Goal: Task Accomplishment & Management: Manage account settings

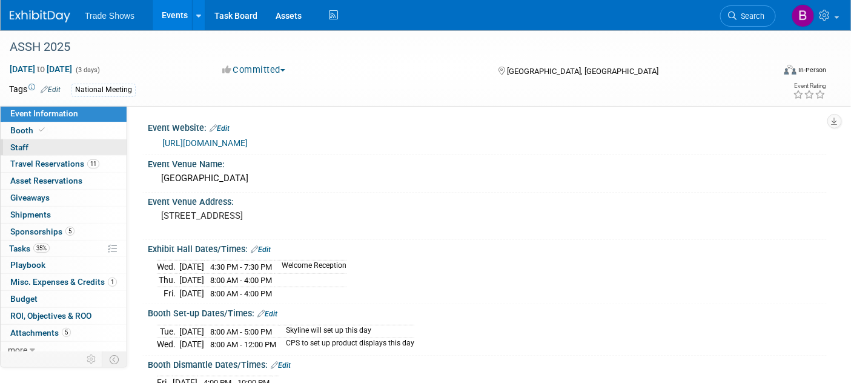
click at [27, 142] on link "0 Staff 0" at bounding box center [64, 147] width 126 height 16
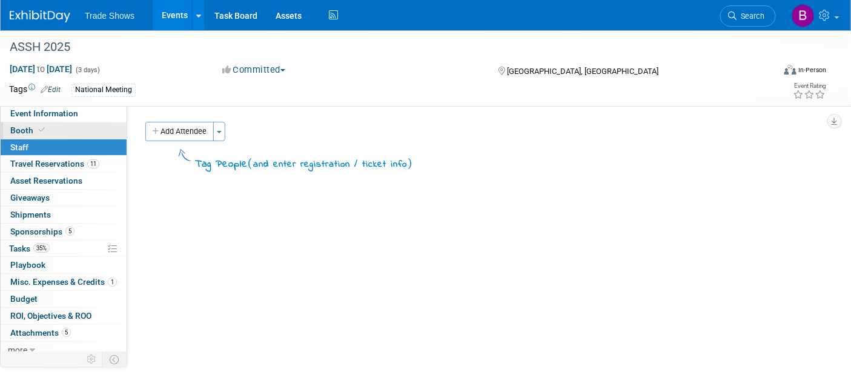
click at [34, 122] on link "Booth" at bounding box center [64, 130] width 126 height 16
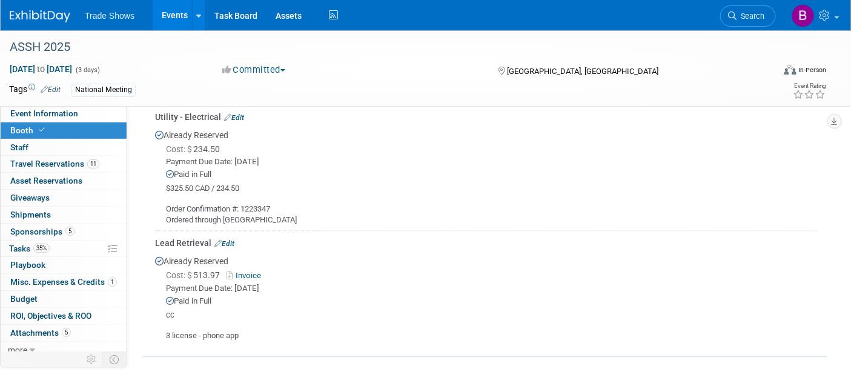
scroll to position [673, 0]
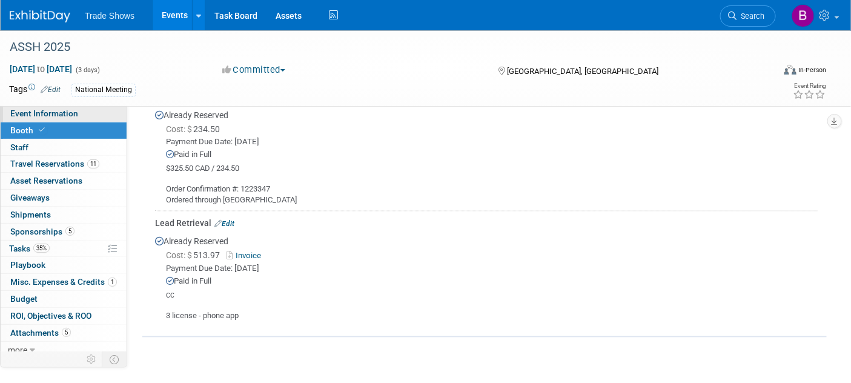
click at [37, 111] on span "Event Information" at bounding box center [44, 113] width 68 height 10
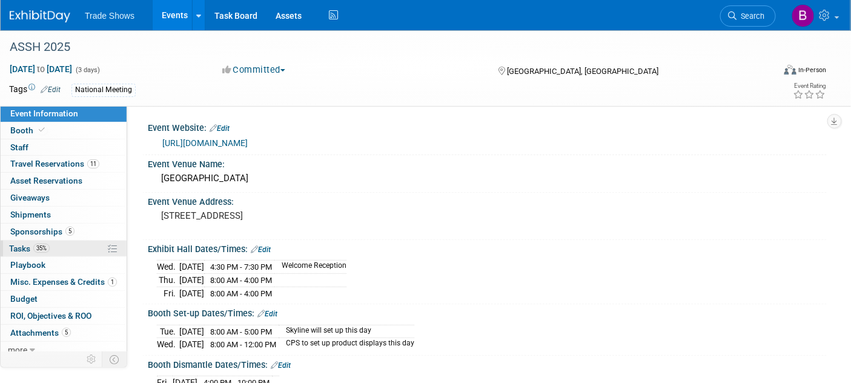
click at [33, 252] on link "35% Tasks 35%" at bounding box center [64, 249] width 126 height 16
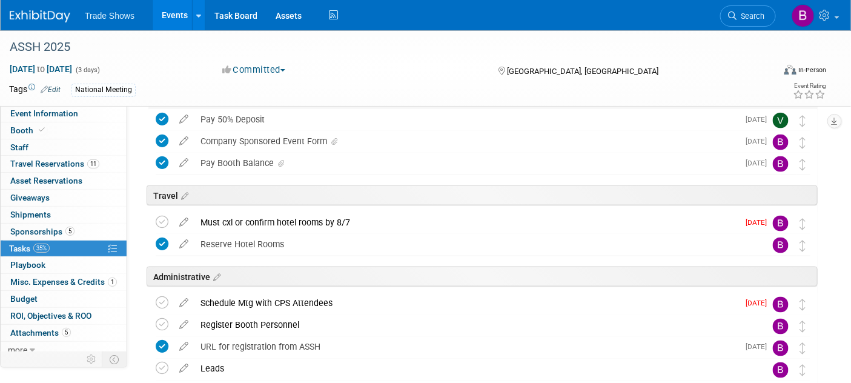
scroll to position [471, 0]
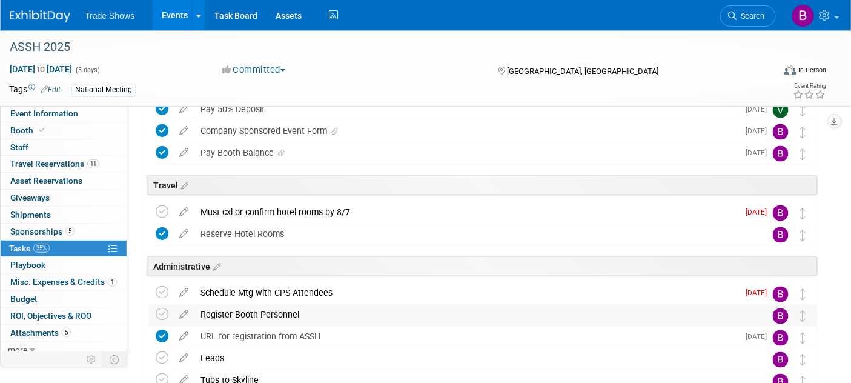
click at [257, 312] on div "Register Booth Personnel" at bounding box center [471, 315] width 554 height 21
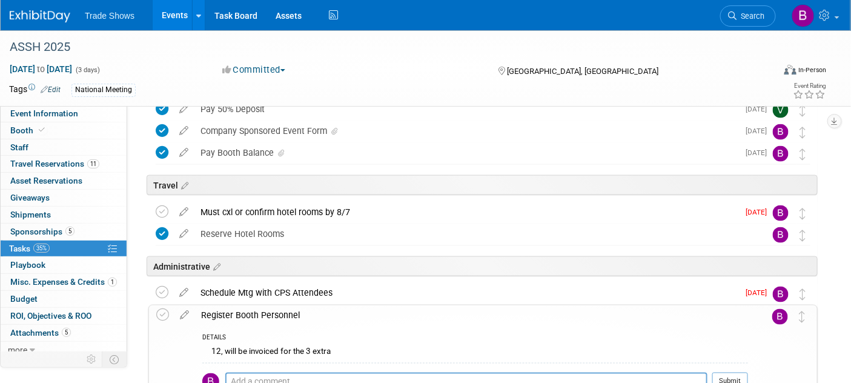
scroll to position [606, 0]
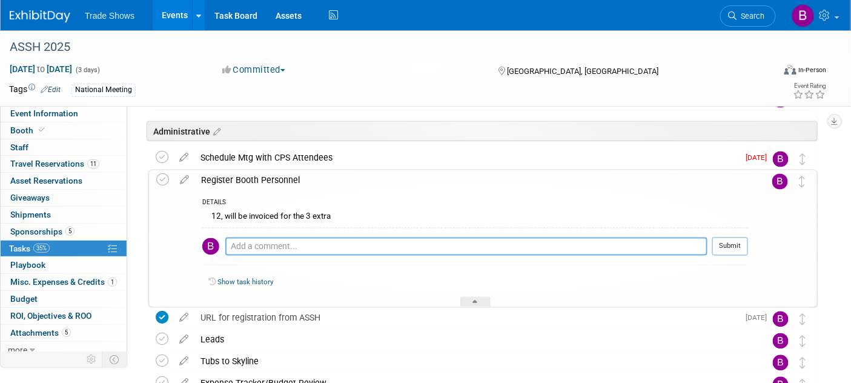
click at [274, 248] on textarea at bounding box center [466, 246] width 482 height 18
paste textarea "[DOMAIN_NAME][URL]"
click at [612, 245] on textarea "[DOMAIN_NAME][URL]" at bounding box center [466, 246] width 482 height 18
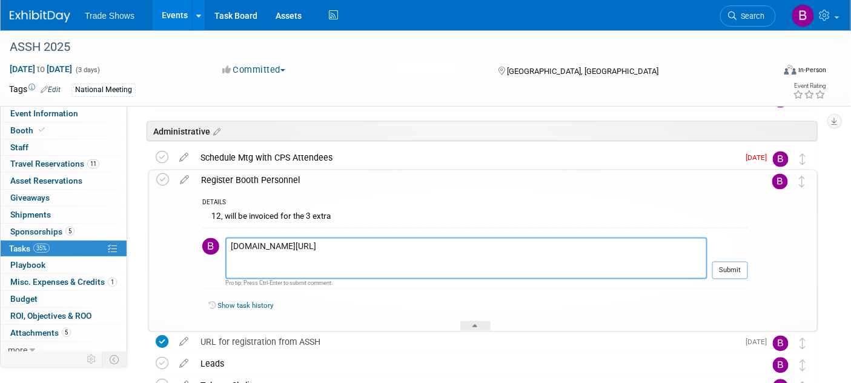
click at [560, 265] on textarea "[DOMAIN_NAME][URL]" at bounding box center [466, 258] width 482 height 42
paste textarea "Username: rrensi@checkpointsurgical.com Access Key: OIALIFAN"
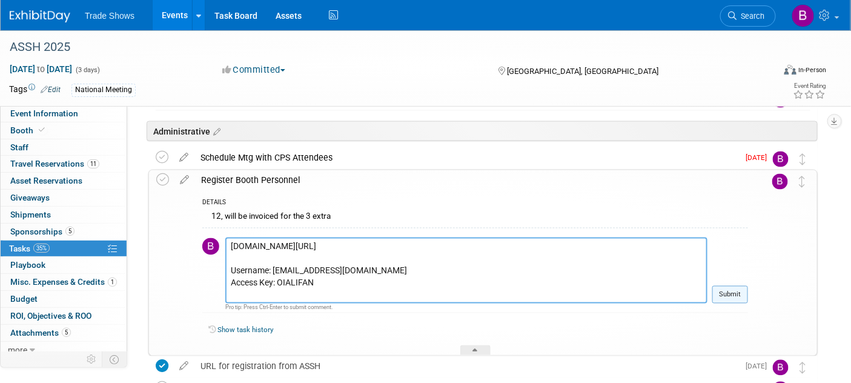
type textarea "conferenceharvester.com/harvester2expw/login.asp?EventKey=ZGBNJJHM Username: rr…"
click at [743, 295] on button "Submit" at bounding box center [730, 295] width 36 height 18
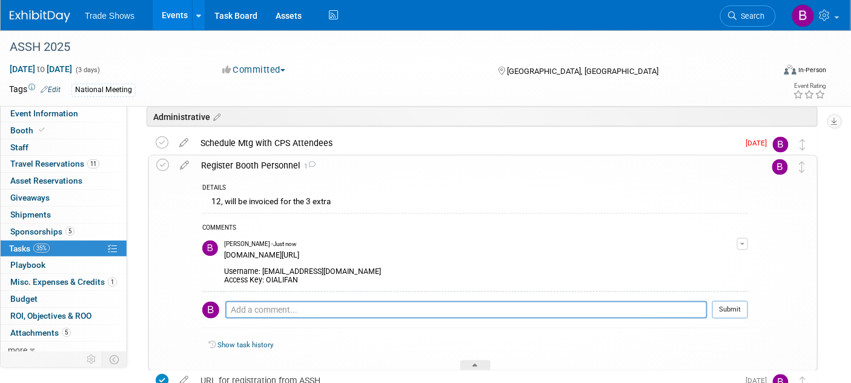
scroll to position [538, 0]
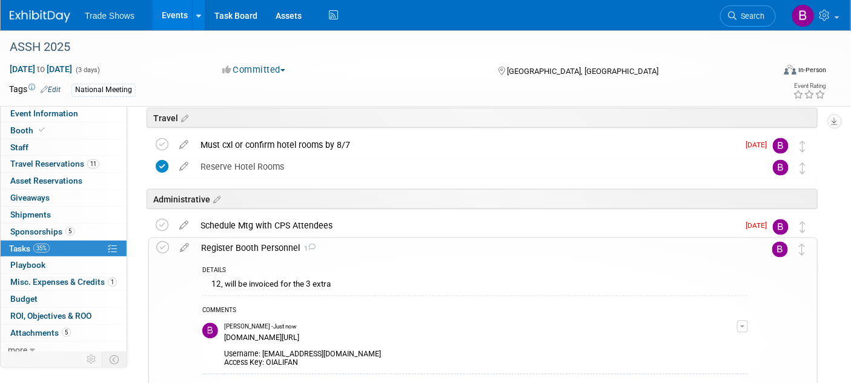
click at [47, 15] on img at bounding box center [40, 16] width 61 height 12
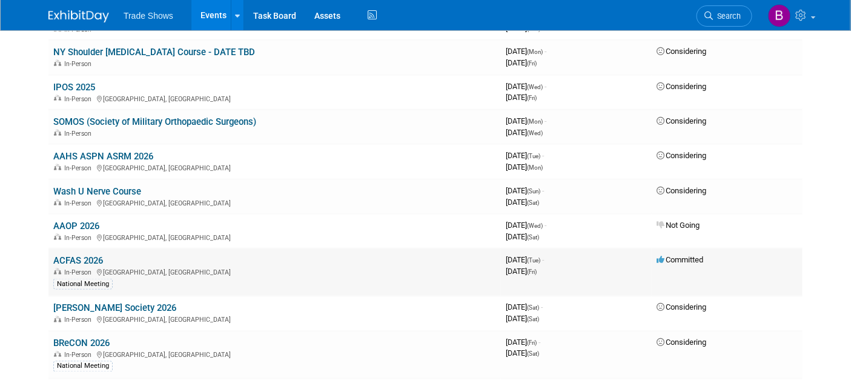
scroll to position [471, 0]
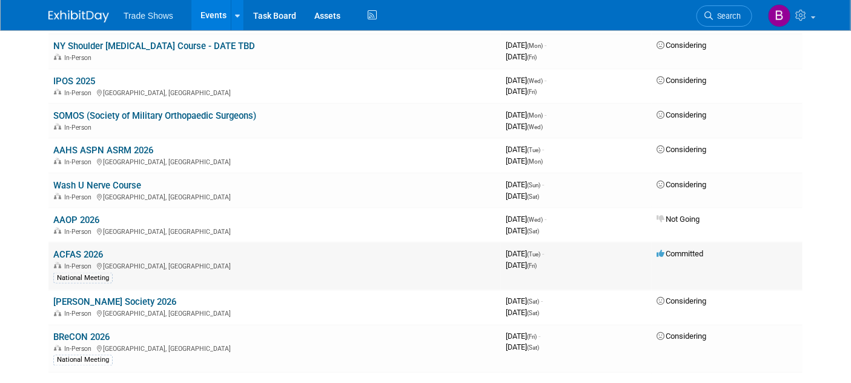
click at [78, 254] on link "ACFAS 2026" at bounding box center [78, 254] width 50 height 11
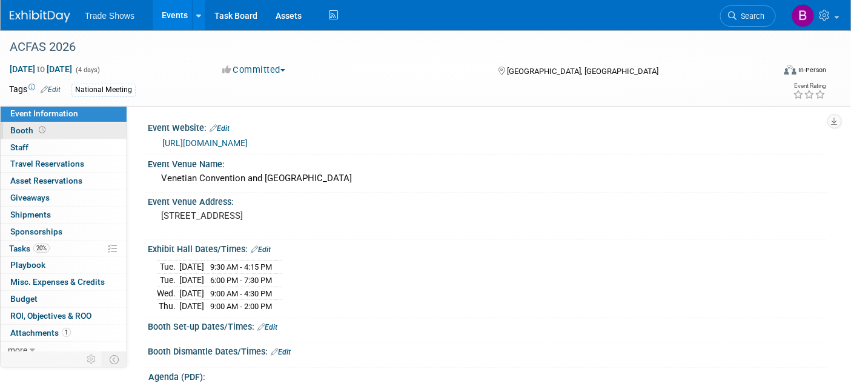
click at [27, 134] on span "Booth" at bounding box center [29, 130] width 38 height 10
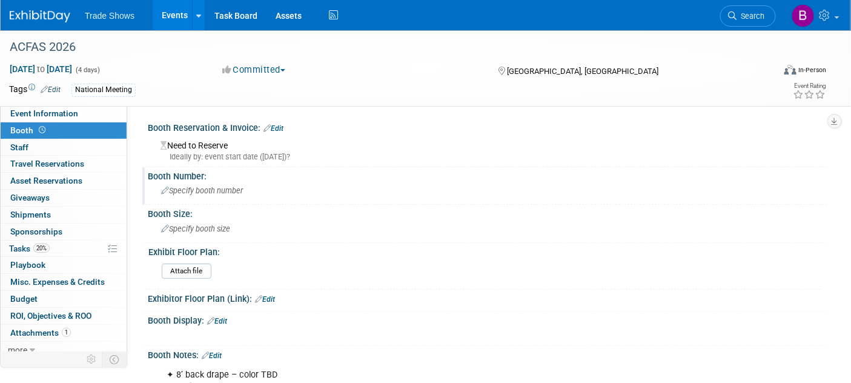
click at [218, 189] on span "Specify booth number" at bounding box center [202, 190] width 82 height 9
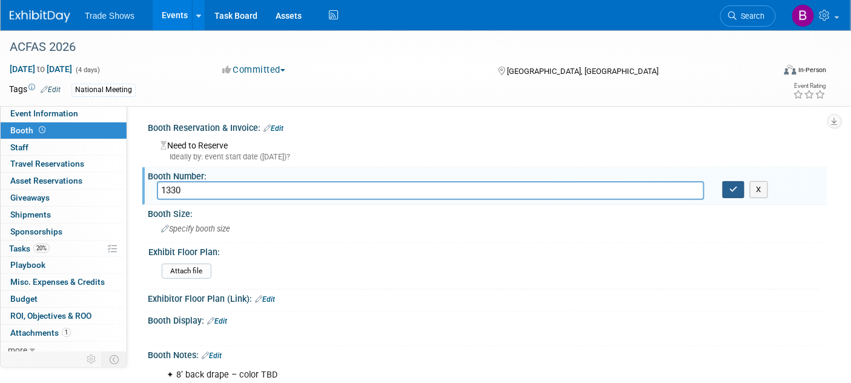
type input "1330"
click at [740, 189] on button "button" at bounding box center [734, 189] width 22 height 17
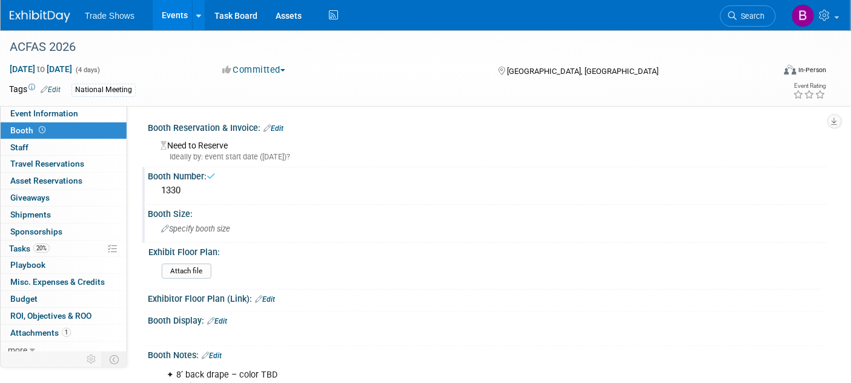
click at [221, 231] on span "Specify booth size" at bounding box center [195, 228] width 69 height 9
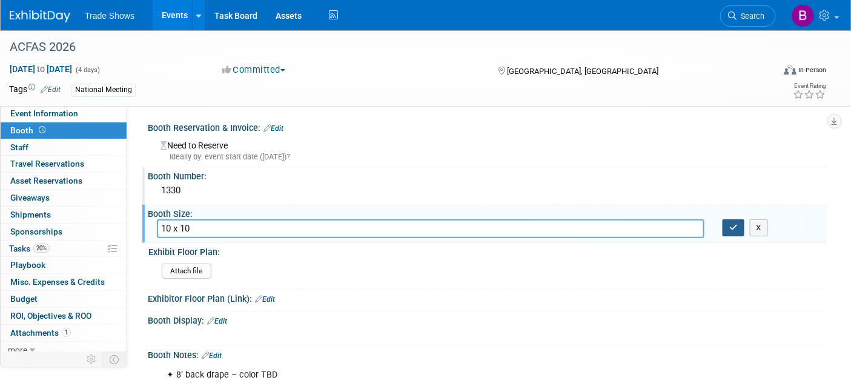
type input "10 x 10"
click at [735, 224] on icon "button" at bounding box center [733, 228] width 8 height 8
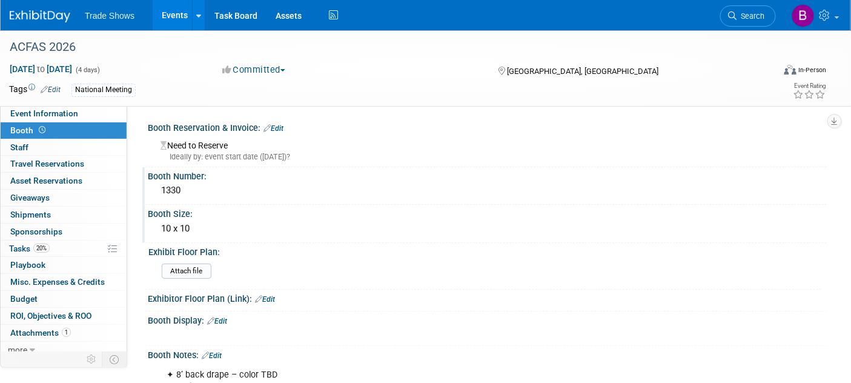
click at [58, 106] on div "ACFAS 2026 Feb 24, 2026 to Feb 27, 2026 (4 days) Feb 24, 2026 to Feb 27, 2026 C…" at bounding box center [425, 68] width 851 height 76
click at [64, 16] on img at bounding box center [40, 16] width 61 height 12
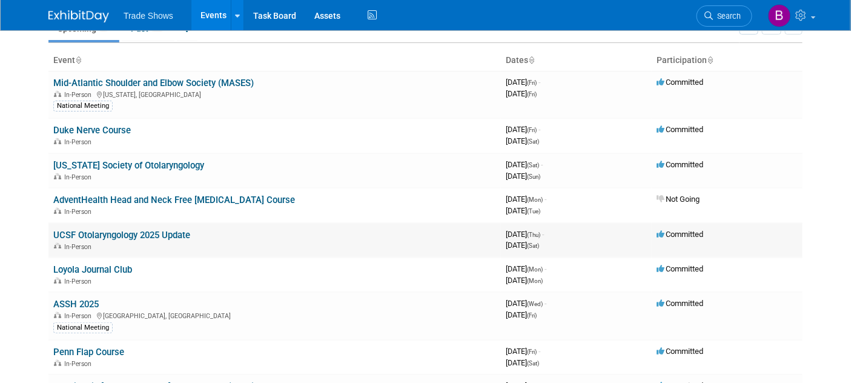
scroll to position [67, 0]
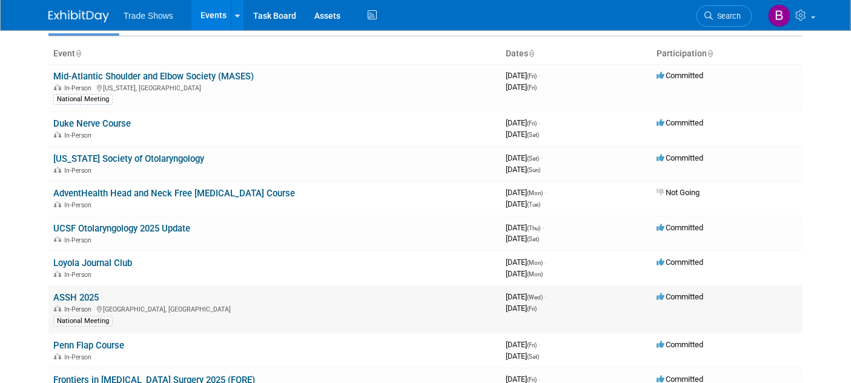
click at [85, 299] on link "ASSH 2025" at bounding box center [75, 297] width 45 height 11
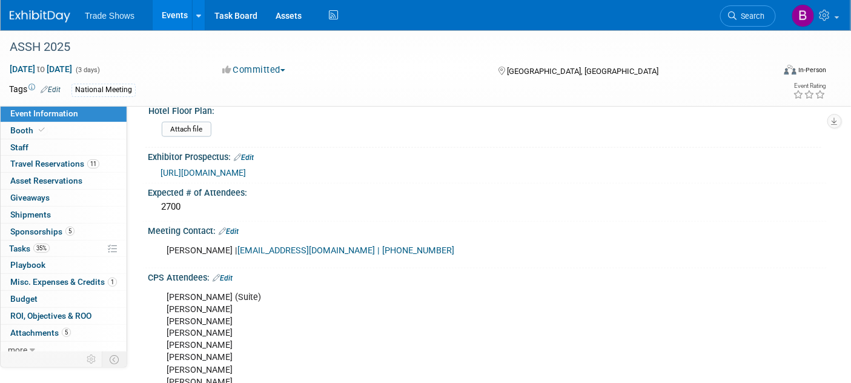
scroll to position [471, 0]
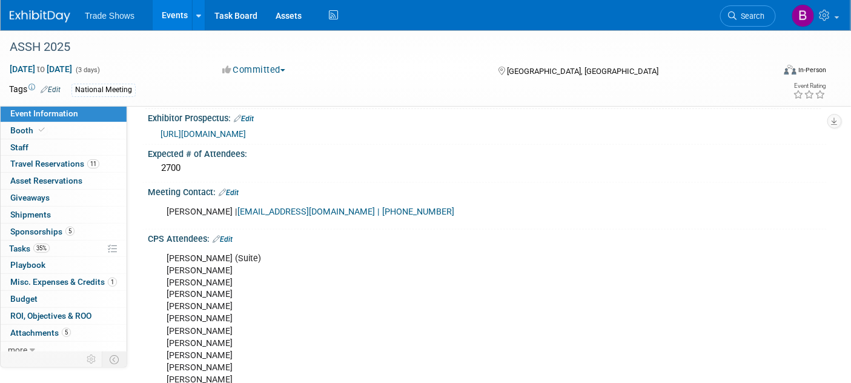
click at [229, 235] on link "Edit" at bounding box center [223, 239] width 20 height 8
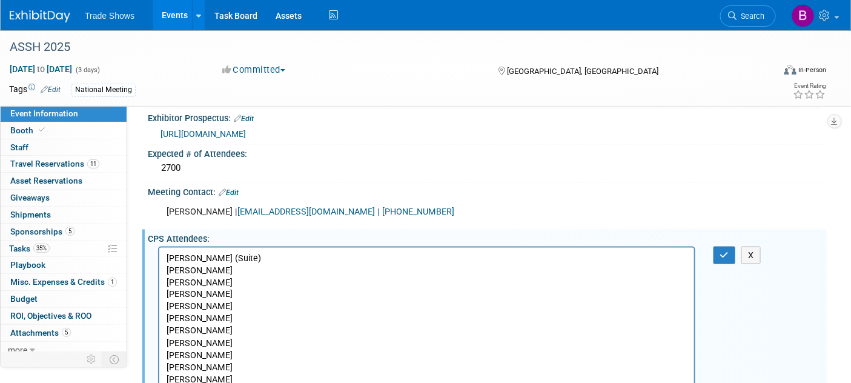
scroll to position [0, 0]
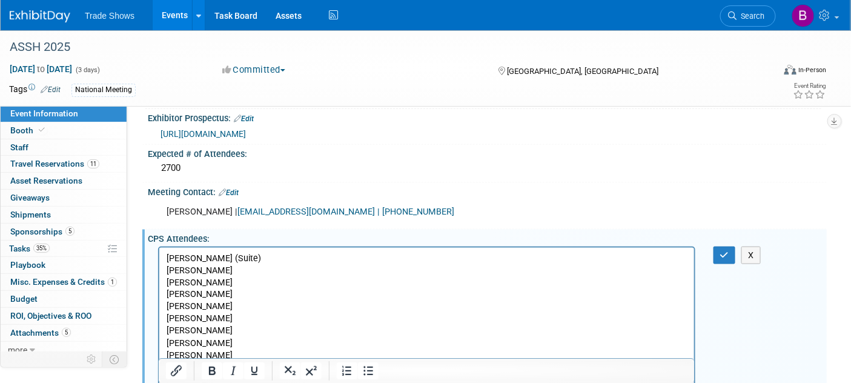
click at [209, 331] on p "[PERSON_NAME] (Suite) [PERSON_NAME] [PERSON_NAME] [PERSON_NAME] [PERSON_NAME] […" at bounding box center [426, 319] width 521 height 134
click at [722, 253] on button "button" at bounding box center [725, 256] width 22 height 18
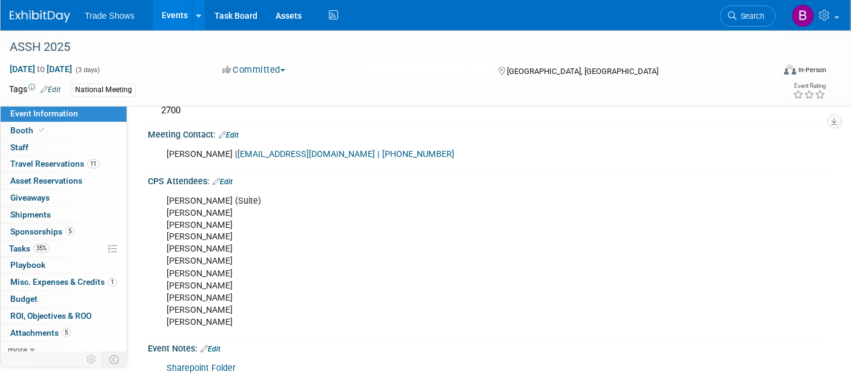
scroll to position [538, 0]
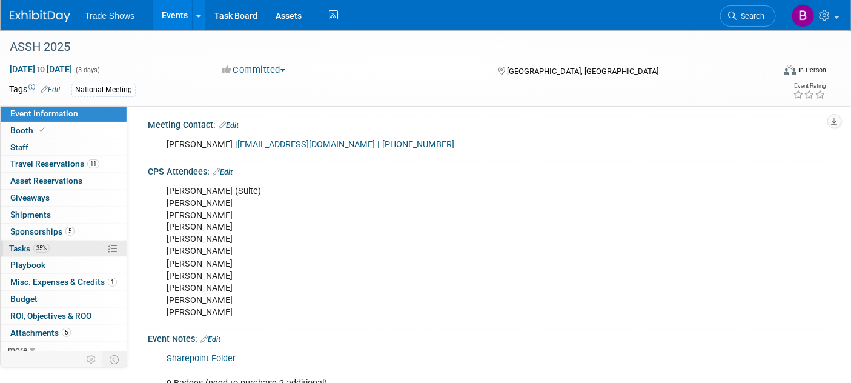
click at [35, 253] on link "35% Tasks 35%" at bounding box center [64, 249] width 126 height 16
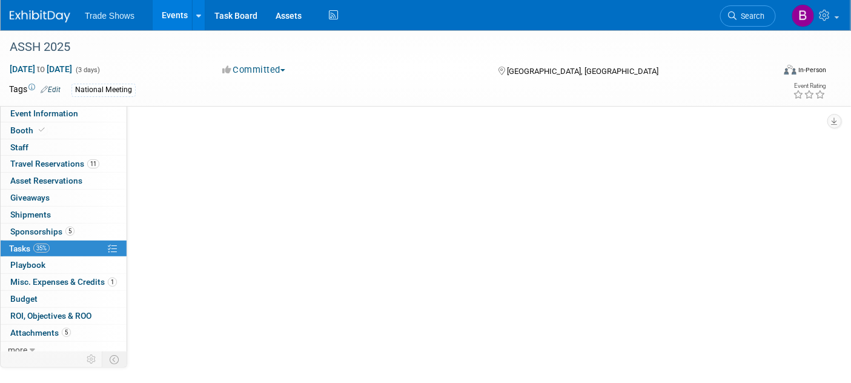
scroll to position [0, 0]
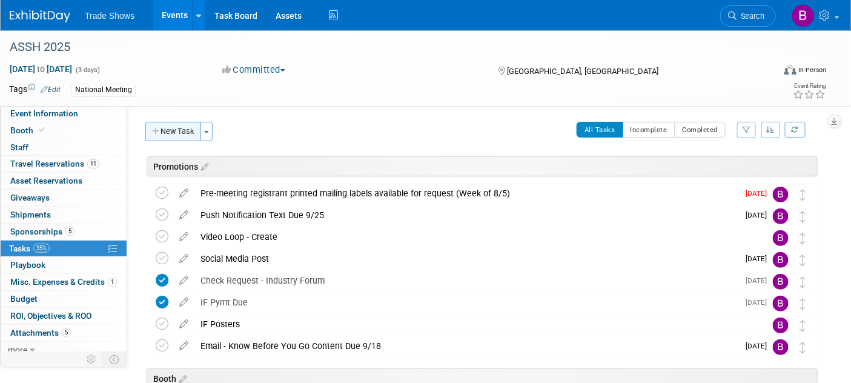
click at [167, 131] on button "New Task" at bounding box center [173, 131] width 56 height 19
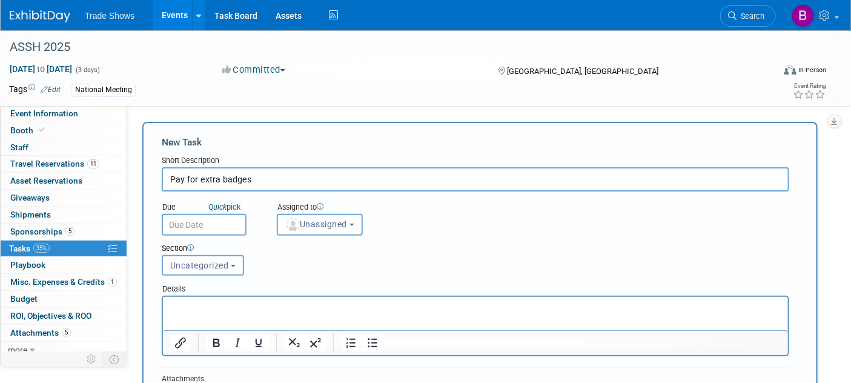
type input "Pay for extra badges"
click at [265, 313] on html at bounding box center [474, 304] width 625 height 17
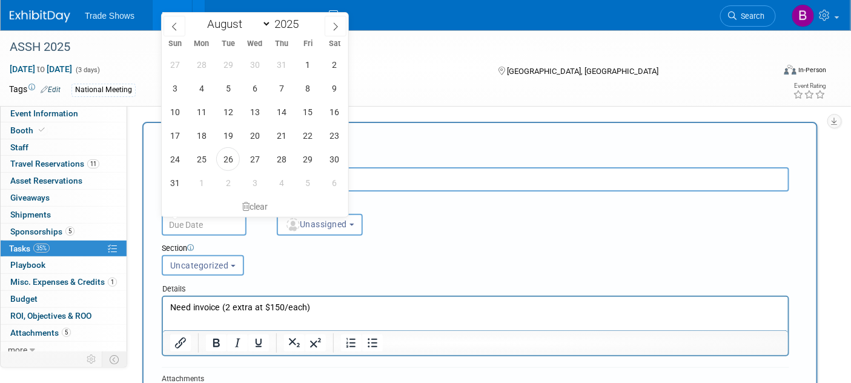
click at [208, 225] on input "text" at bounding box center [204, 225] width 85 height 22
click at [333, 24] on icon at bounding box center [335, 26] width 8 height 8
select select "8"
click at [305, 108] on span "19" at bounding box center [308, 112] width 24 height 24
type input "[DATE]"
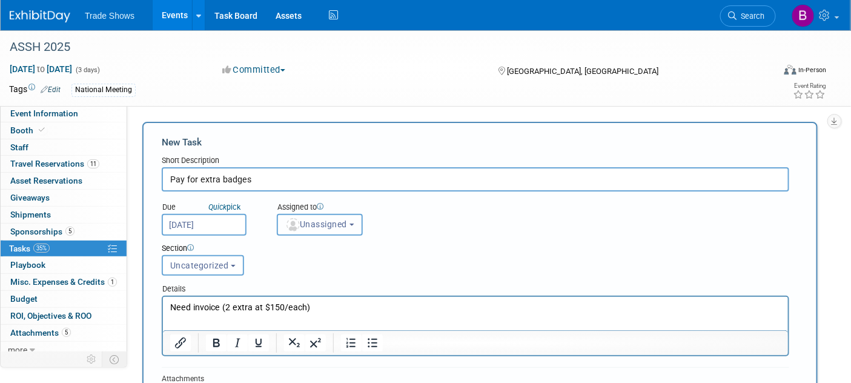
click at [352, 214] on button "Unassigned" at bounding box center [320, 225] width 86 height 22
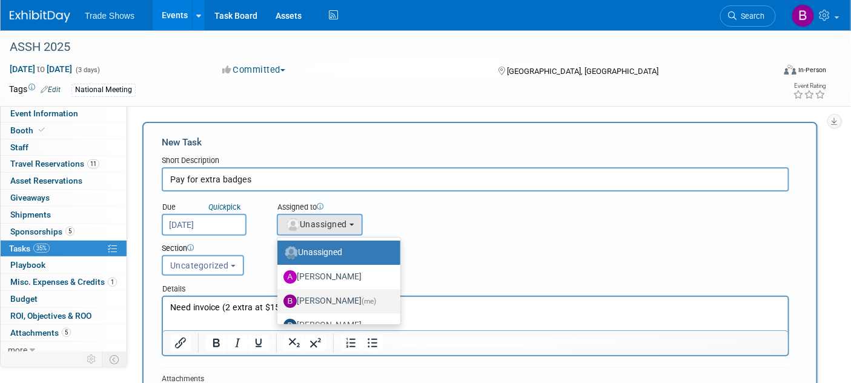
click at [329, 300] on label "[PERSON_NAME] (me)" at bounding box center [336, 300] width 105 height 19
click at [279, 300] on input "[PERSON_NAME] (me)" at bounding box center [275, 300] width 8 height 8
select select "ea71e12e-5ca3-4b49-8008-3a5742e0e7c7"
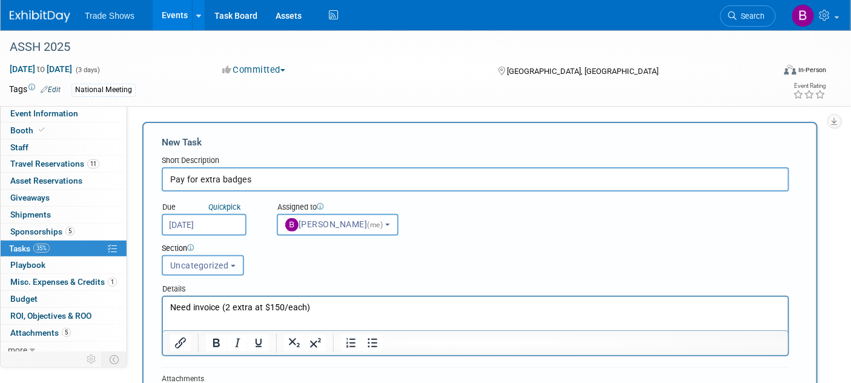
click at [213, 265] on span "Uncategorized" at bounding box center [199, 266] width 59 height 10
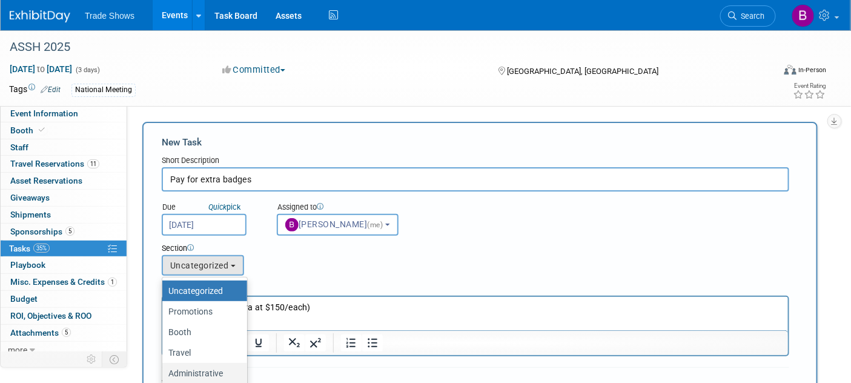
click at [211, 373] on label "Administrative" at bounding box center [201, 373] width 67 height 16
click at [164, 373] on input "Administrative" at bounding box center [160, 374] width 8 height 8
select select "11247688"
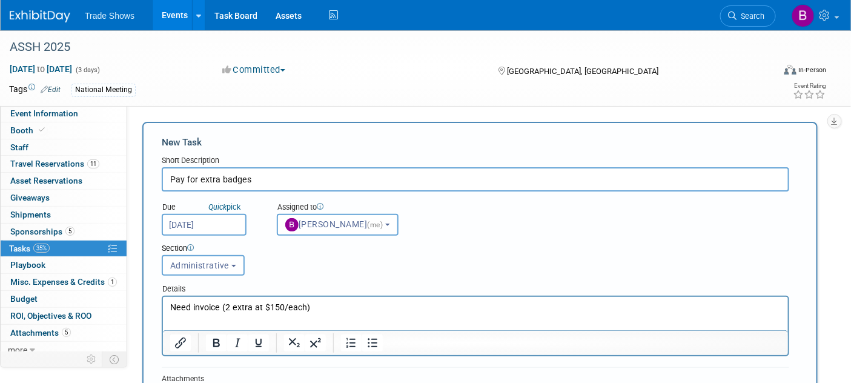
click at [358, 308] on p "Need invoice (2 extra at $150/each)" at bounding box center [475, 307] width 611 height 12
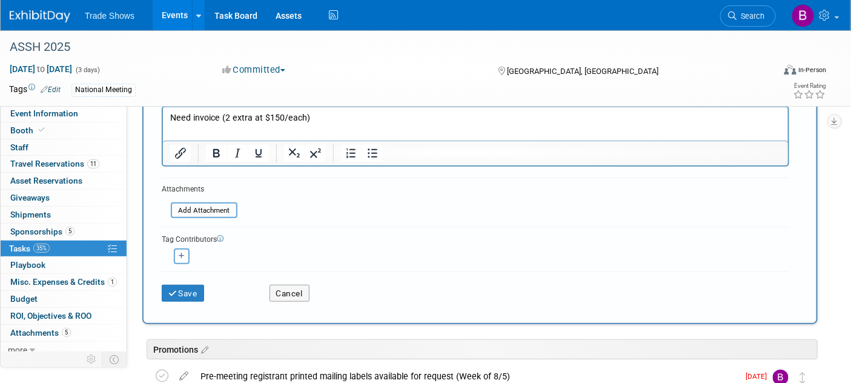
scroll to position [202, 0]
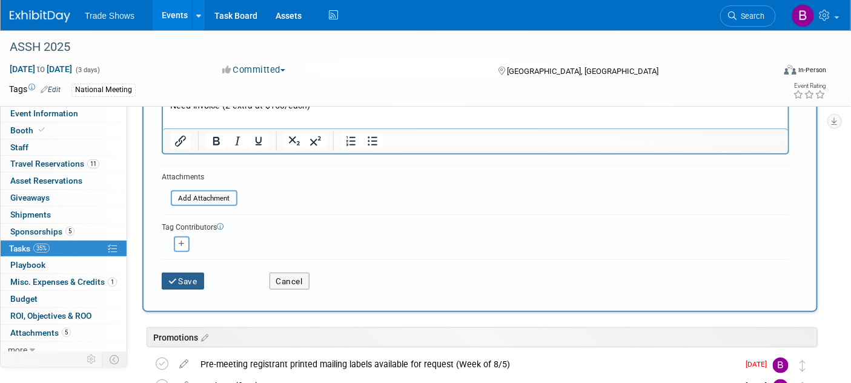
click at [187, 287] on button "Save" at bounding box center [183, 281] width 42 height 17
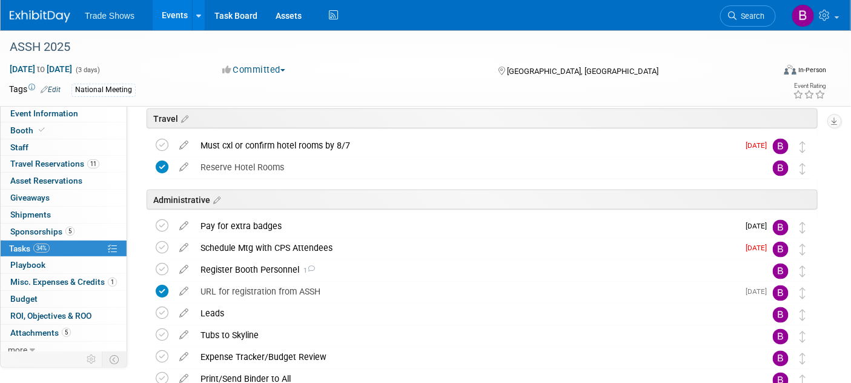
scroll to position [538, 0]
click at [166, 267] on icon at bounding box center [162, 269] width 13 height 13
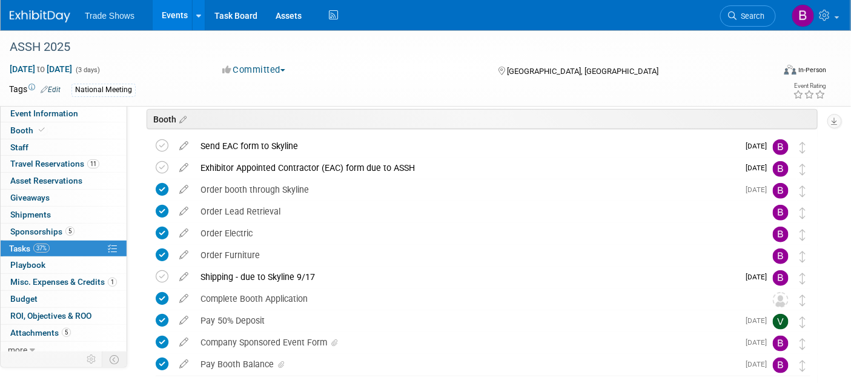
scroll to position [263, 0]
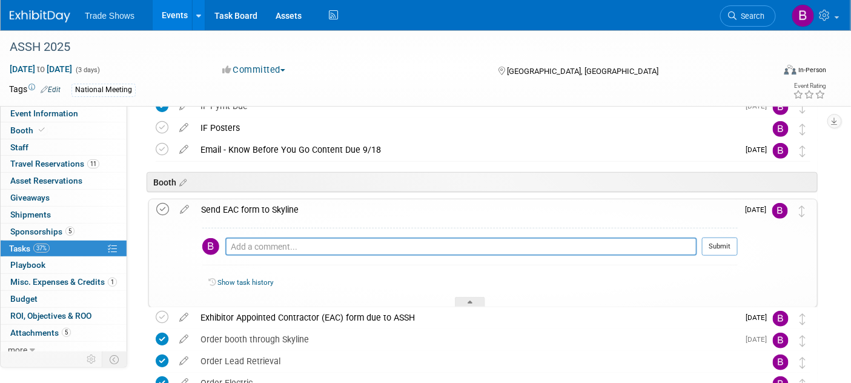
click at [164, 210] on icon at bounding box center [162, 209] width 13 height 13
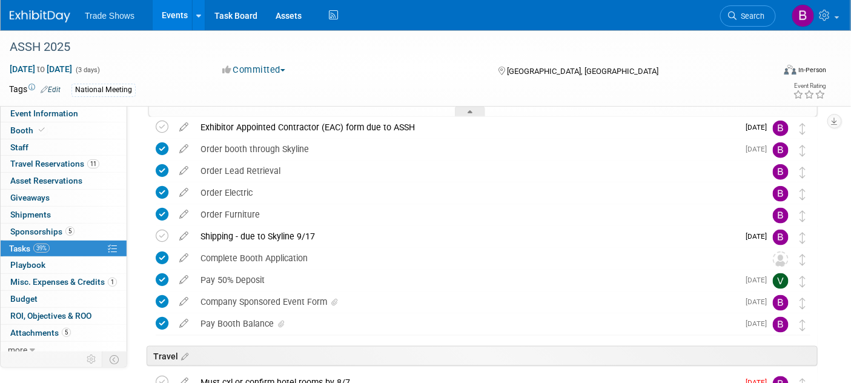
scroll to position [466, 0]
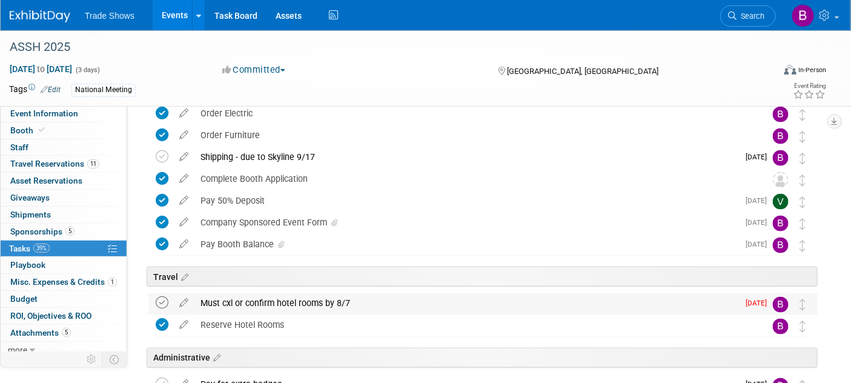
click at [162, 299] on icon at bounding box center [162, 303] width 13 height 13
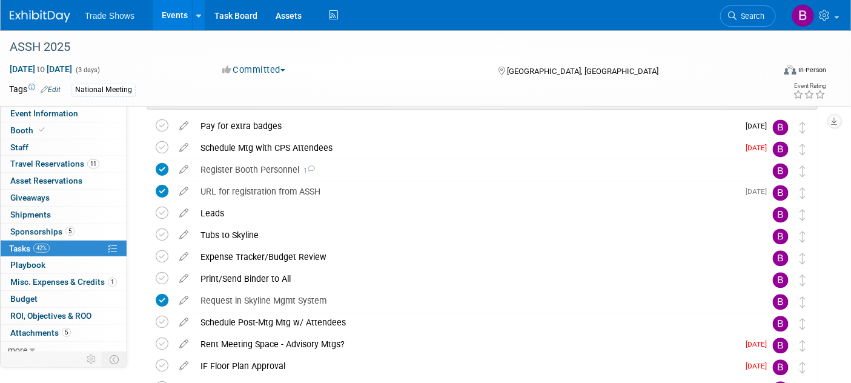
scroll to position [720, 0]
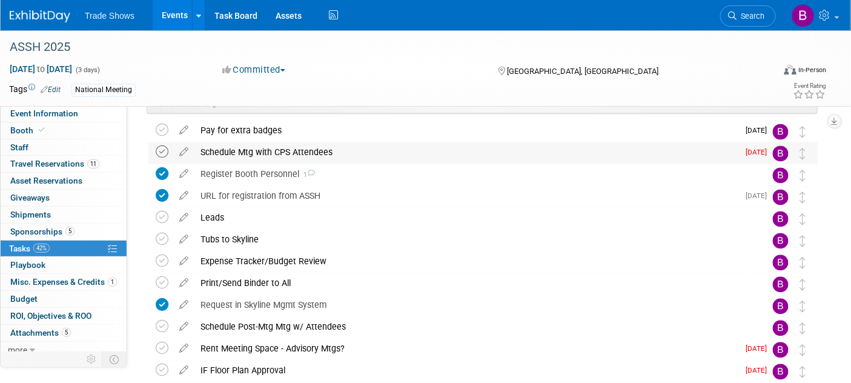
click at [161, 153] on icon at bounding box center [162, 152] width 13 height 13
